Goal: Task Accomplishment & Management: Manage account settings

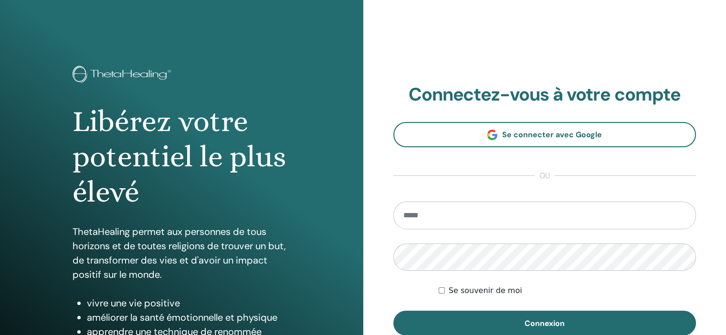
type input "**********"
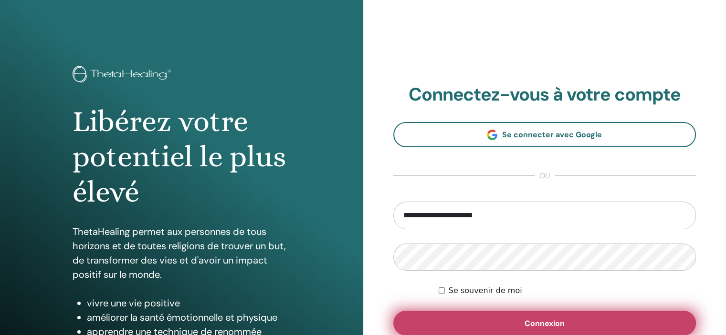
click at [476, 322] on button "Connexion" at bounding box center [544, 323] width 303 height 25
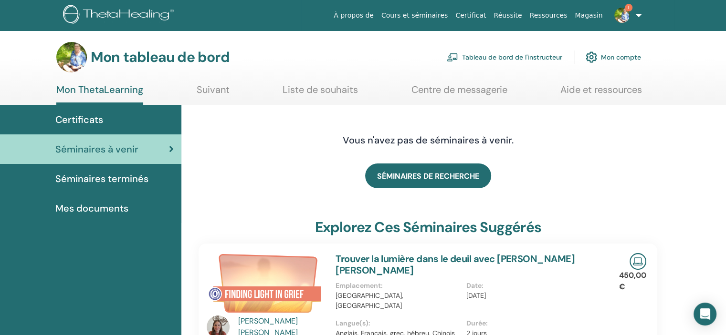
click at [498, 59] on font "Tableau de bord de l'instructeur" at bounding box center [512, 57] width 100 height 9
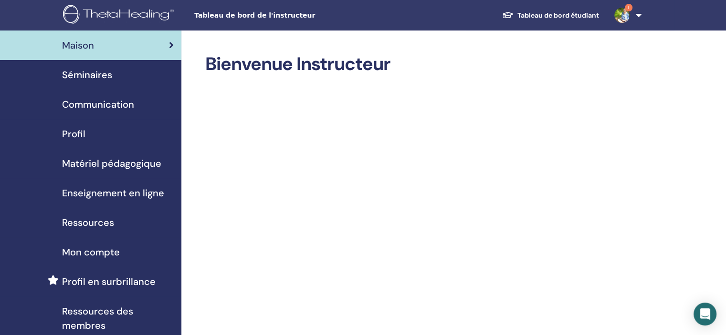
click at [88, 75] on span "Séminaires" at bounding box center [87, 75] width 50 height 14
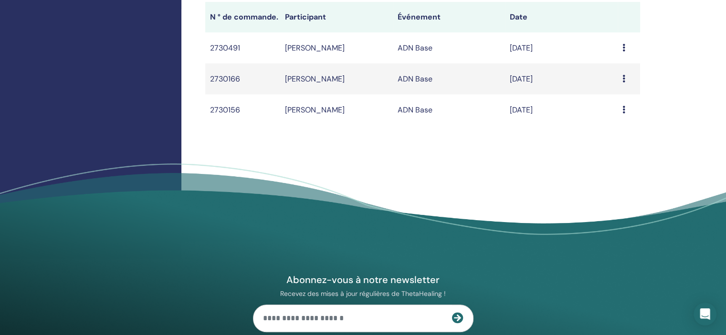
scroll to position [336, 0]
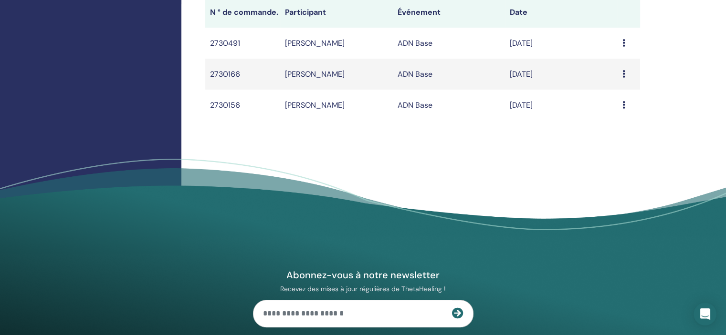
click at [626, 107] on div "Message" at bounding box center [628, 105] width 13 height 11
click at [622, 105] on icon at bounding box center [623, 105] width 3 height 8
click at [622, 102] on icon at bounding box center [623, 105] width 3 height 8
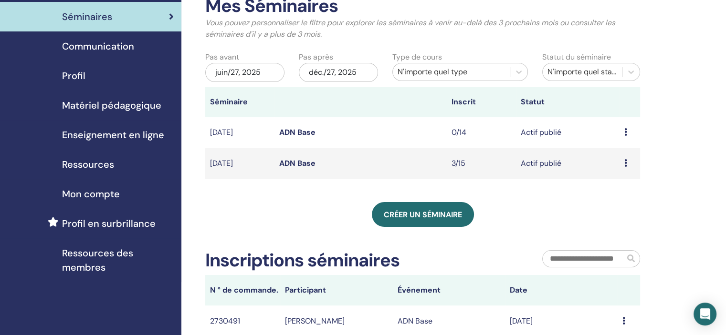
scroll to position [53, 0]
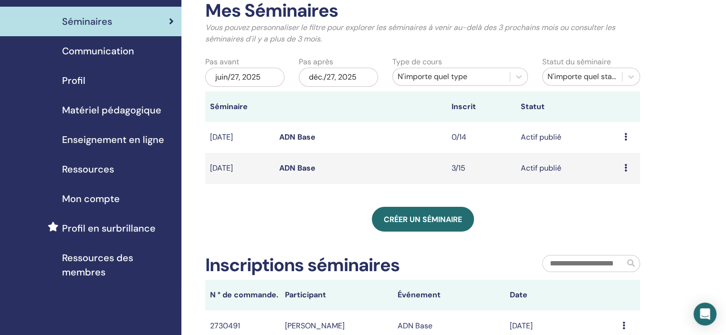
click at [292, 167] on link "ADN Base" at bounding box center [297, 168] width 36 height 10
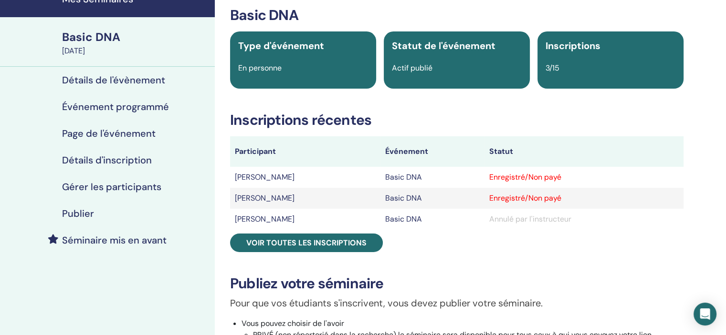
scroll to position [43, 0]
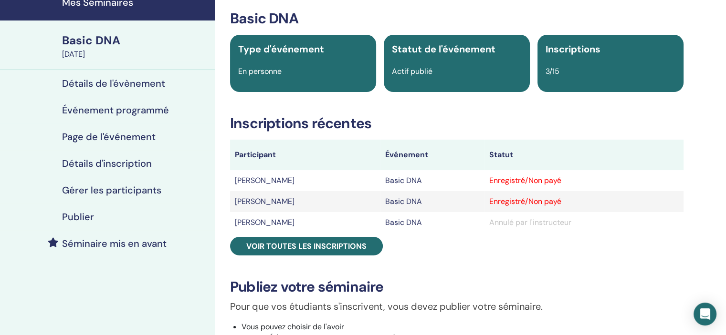
click at [104, 189] on h4 "Gérer les participants" at bounding box center [111, 190] width 99 height 11
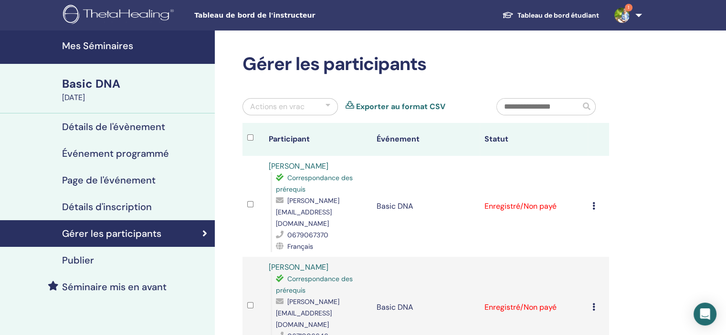
click at [626, 17] on img at bounding box center [621, 15] width 15 height 15
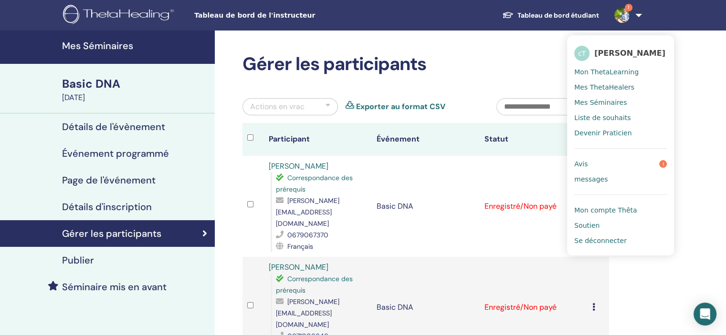
click at [580, 164] on span "Avis" at bounding box center [580, 164] width 13 height 9
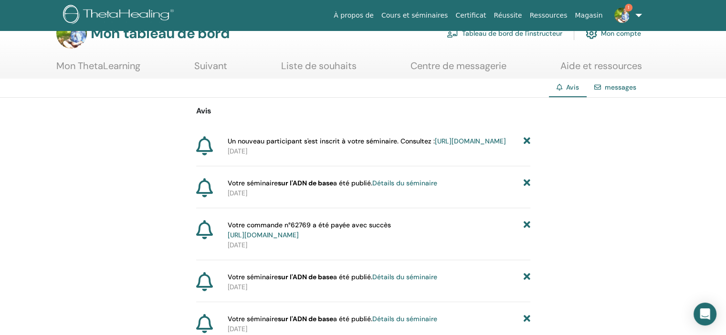
scroll to position [21, 0]
